Goal: Obtain resource: Download file/media

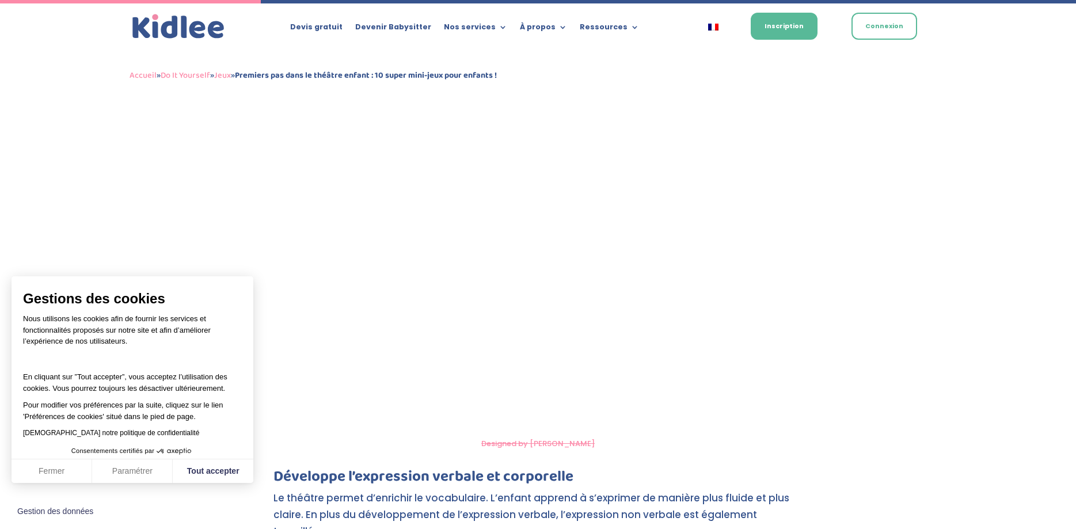
scroll to position [1258, 0]
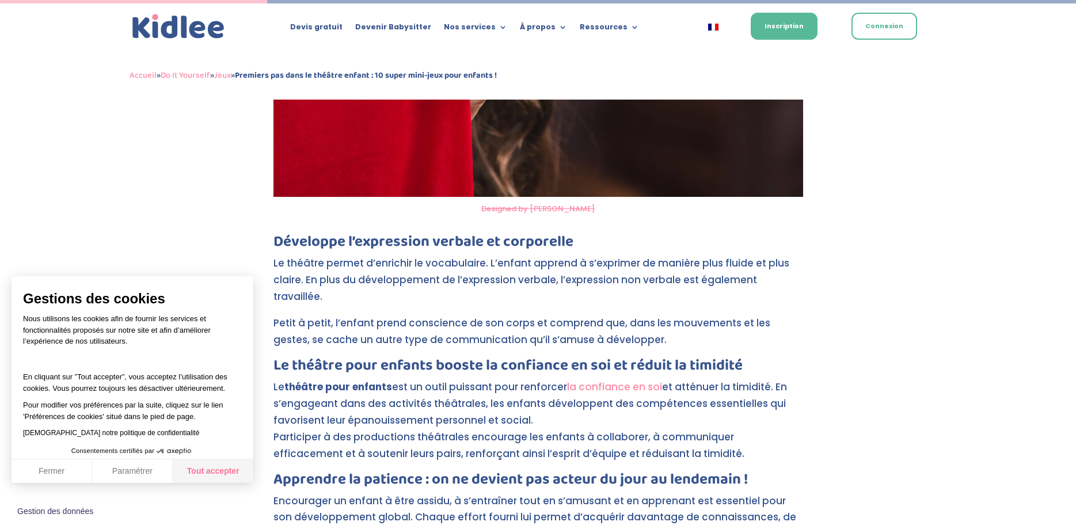
click at [214, 475] on button "Tout accepter" at bounding box center [213, 471] width 81 height 24
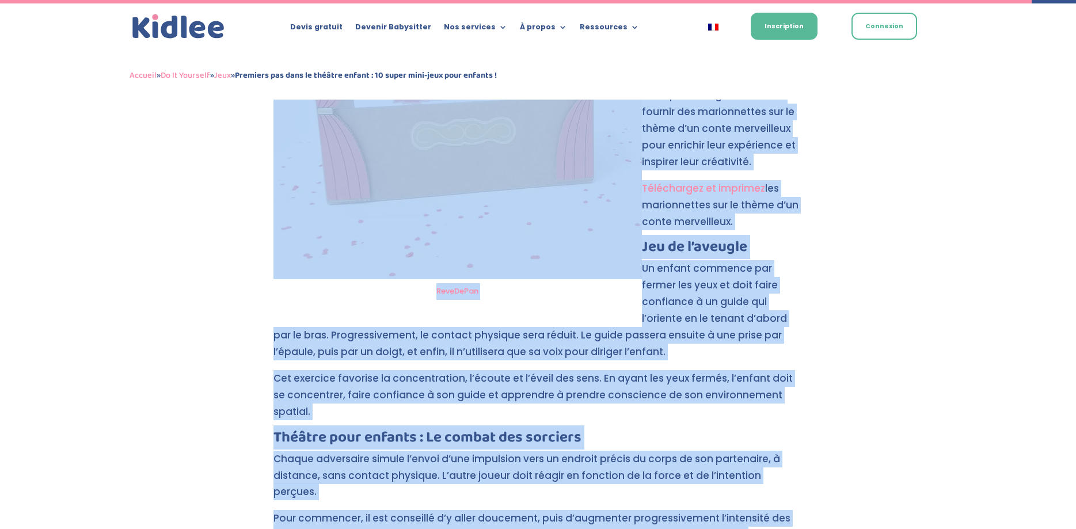
scroll to position [5155, 0]
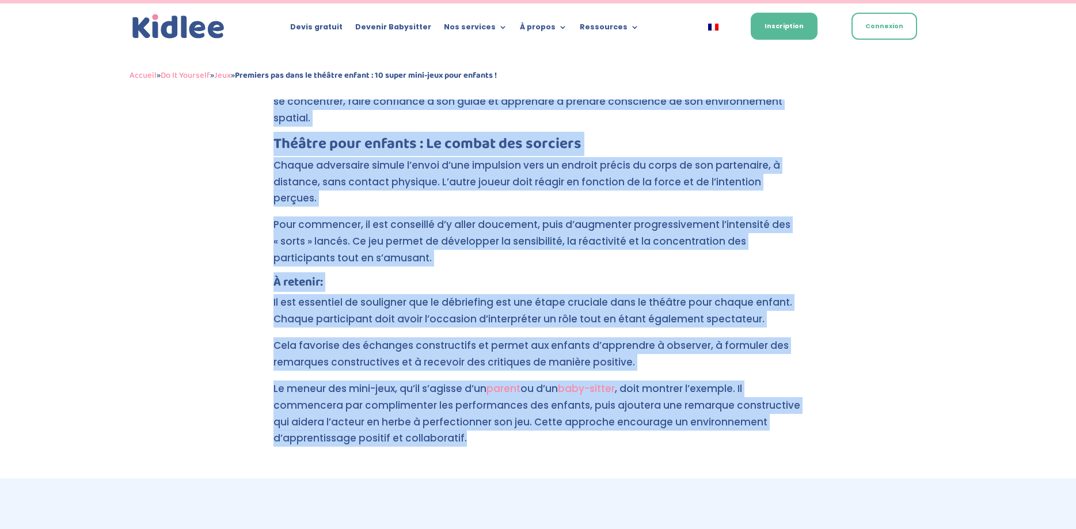
drag, startPoint x: 272, startPoint y: 169, endPoint x: 506, endPoint y: 341, distance: 291.1
copy div "Encourager les enfants à pratiquer une activité extrascolaire est toujours une …"
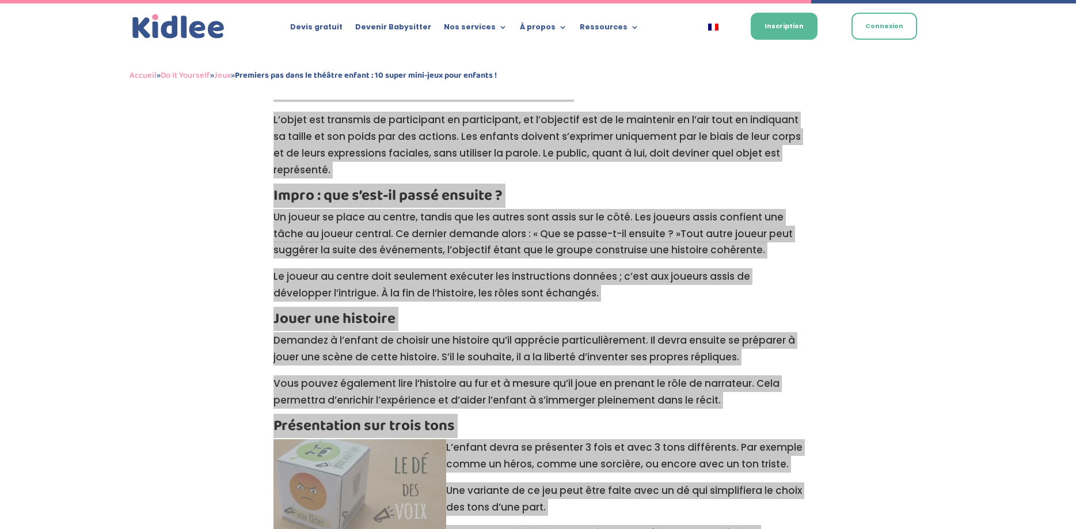
scroll to position [3804, 0]
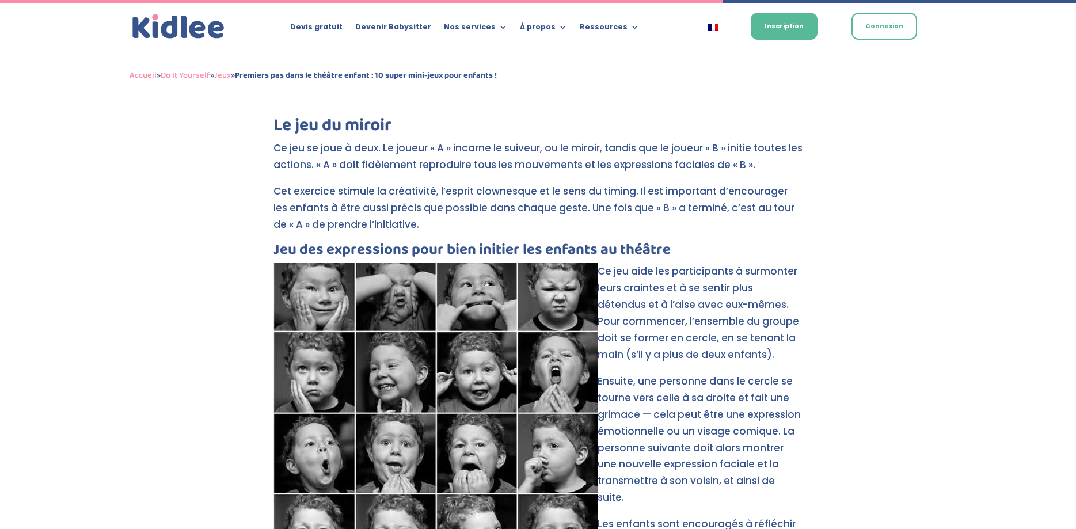
scroll to position [3335, 0]
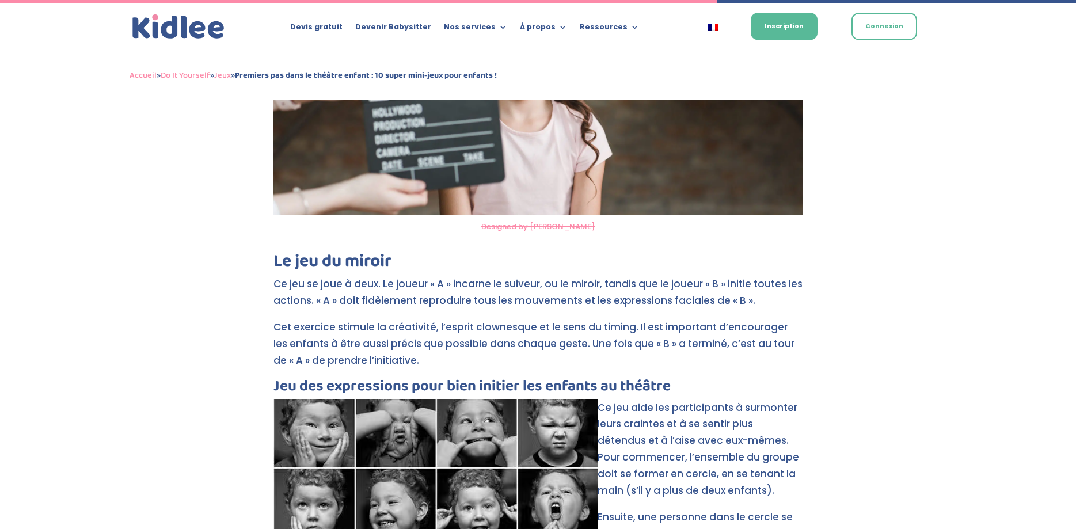
scroll to position [3570, 0]
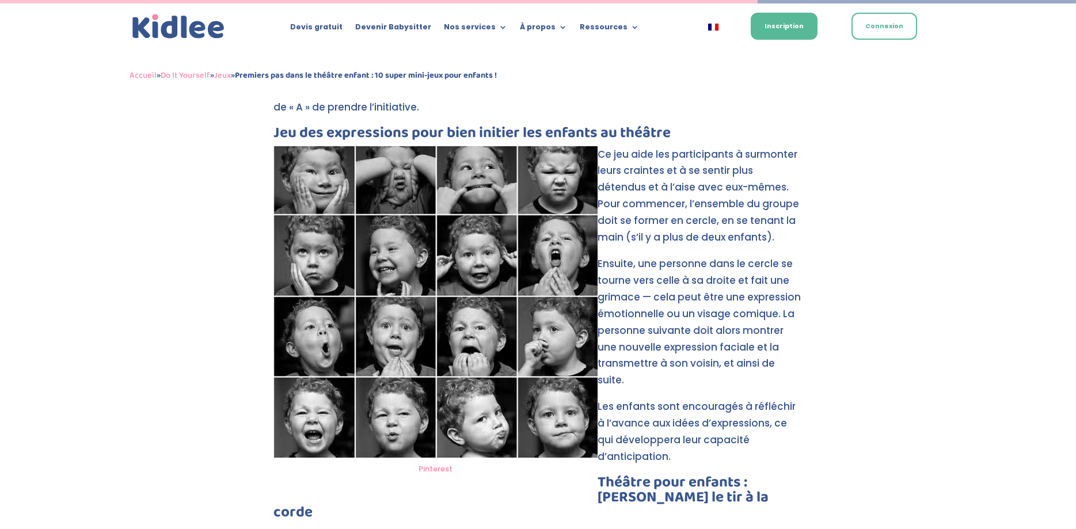
click at [631, 56] on div "Accueil » Do It Yourself » Jeux » Premiers pas dans le théâtre enfant : 10 supe…" at bounding box center [538, 76] width 817 height 48
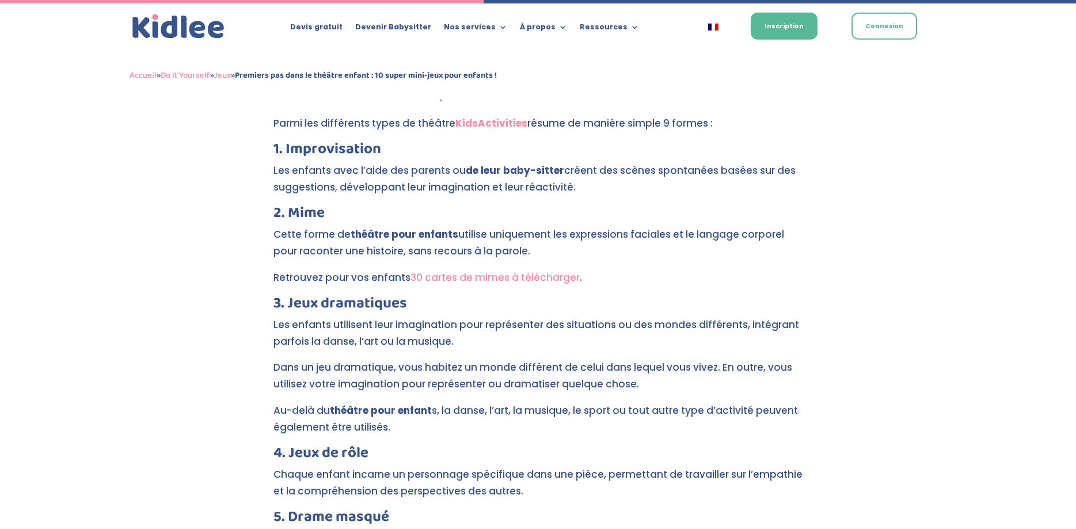
scroll to position [2278, 0]
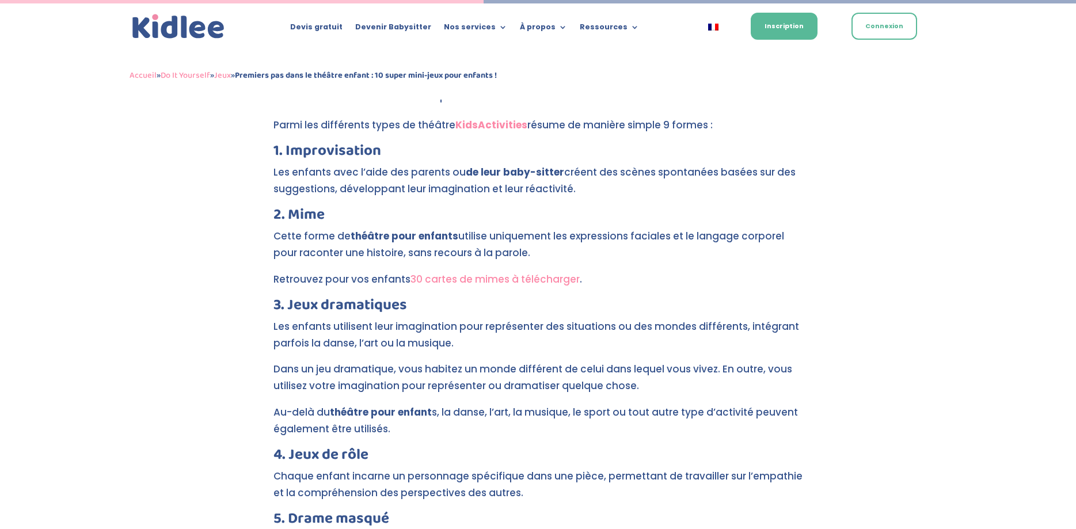
click at [530, 272] on link "30 cartes de mimes à télécharger" at bounding box center [494, 279] width 169 height 14
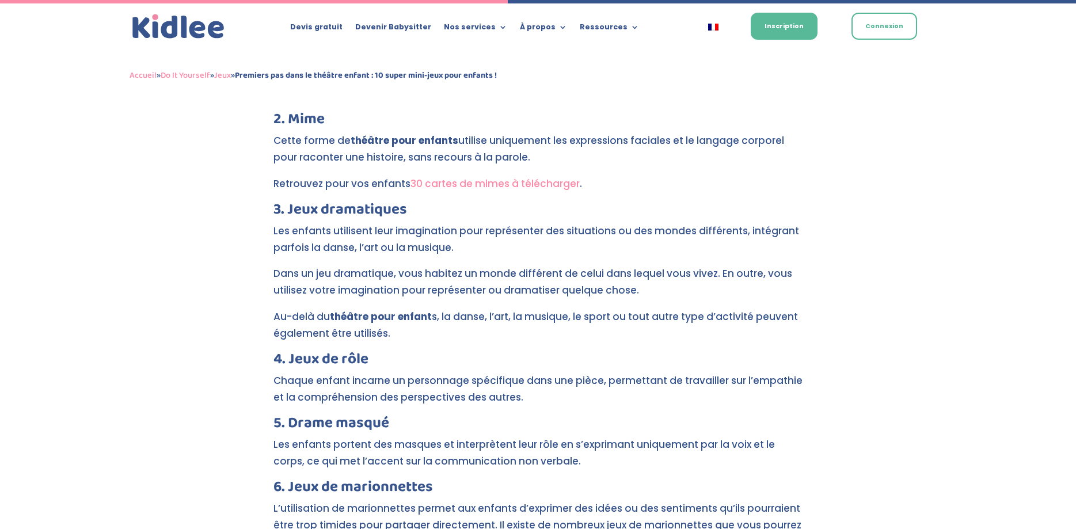
scroll to position [2608, 0]
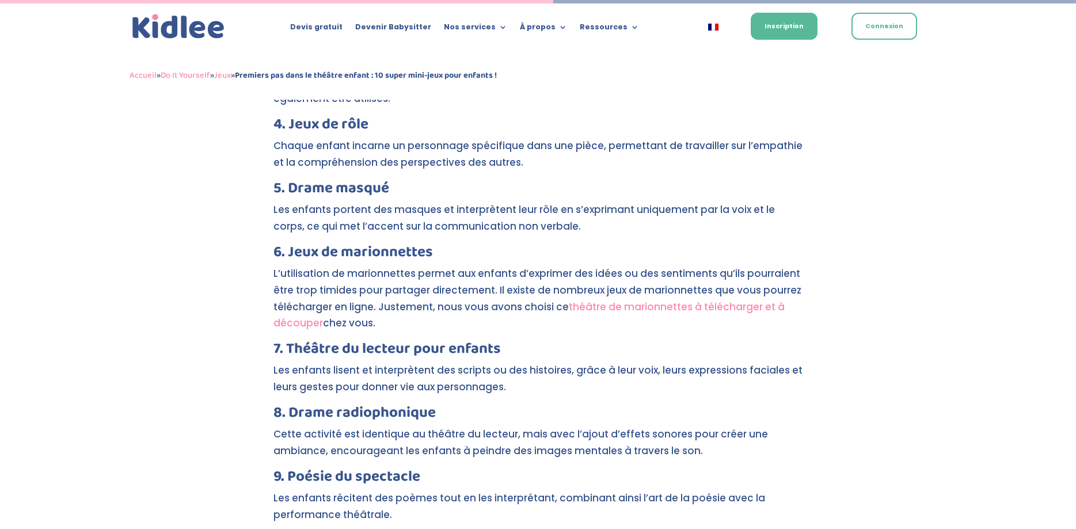
click at [646, 300] on link "théâtre de marionnettes à télécharger et à découper" at bounding box center [528, 315] width 511 height 31
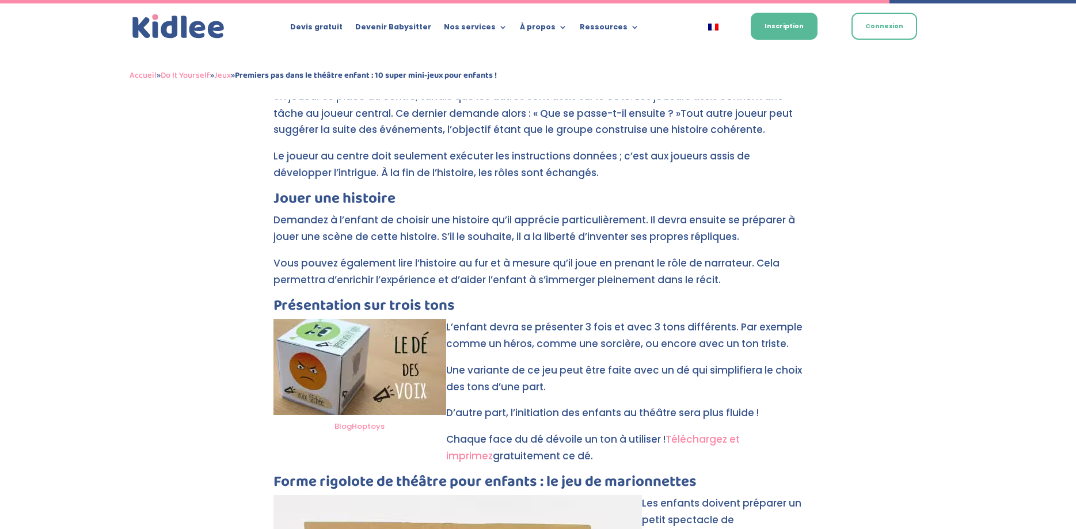
scroll to position [4311, 0]
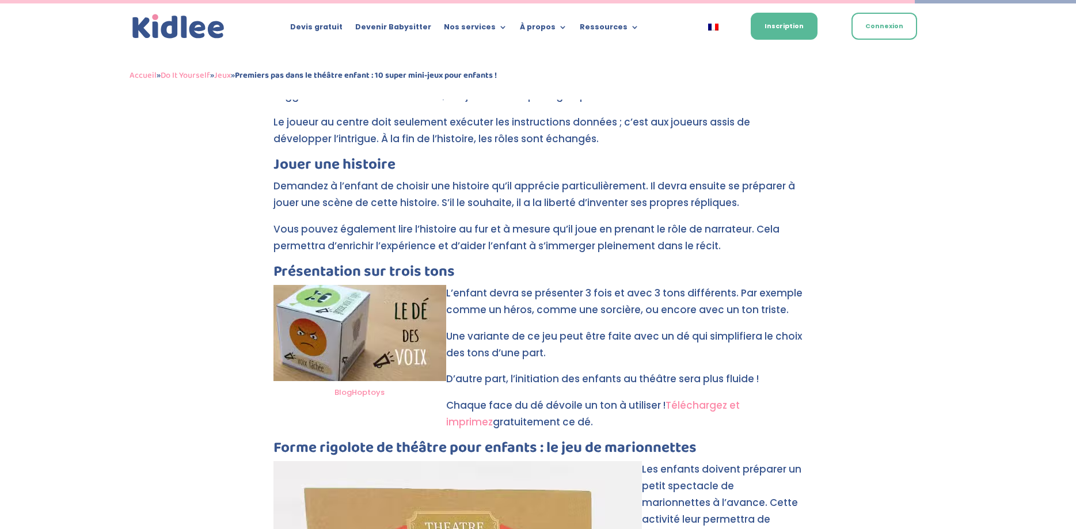
click at [707, 398] on link "Téléchargez et imprimez" at bounding box center [593, 413] width 294 height 31
